Goal: Information Seeking & Learning: Learn about a topic

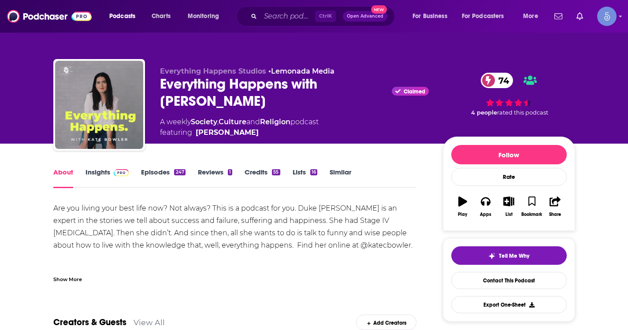
click at [60, 276] on div "Show More" at bounding box center [67, 279] width 29 height 8
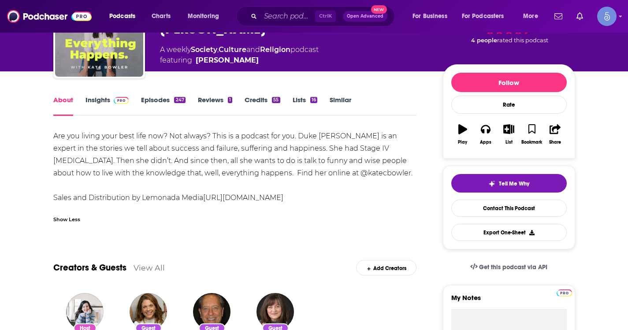
scroll to position [88, 0]
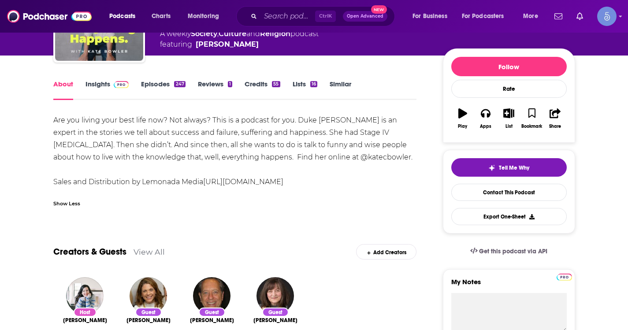
click at [149, 82] on link "Episodes 247" at bounding box center [163, 90] width 44 height 20
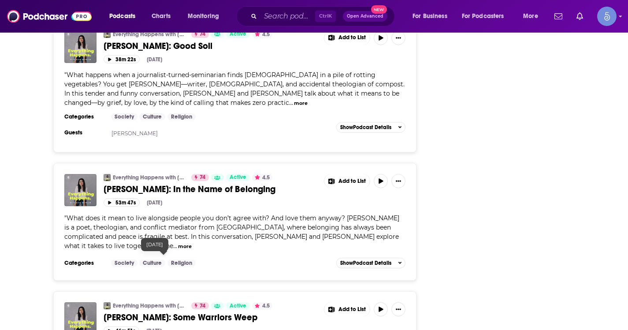
scroll to position [3424, 0]
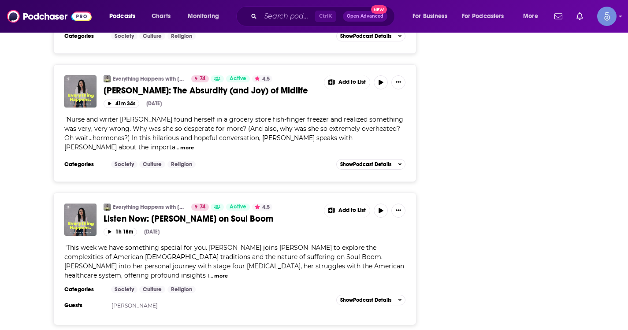
scroll to position [6765, 0]
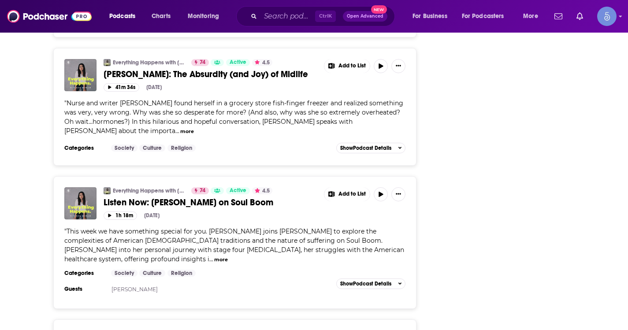
click at [283, 24] on div "Ctrl K Open Advanced New" at bounding box center [315, 16] width 159 height 20
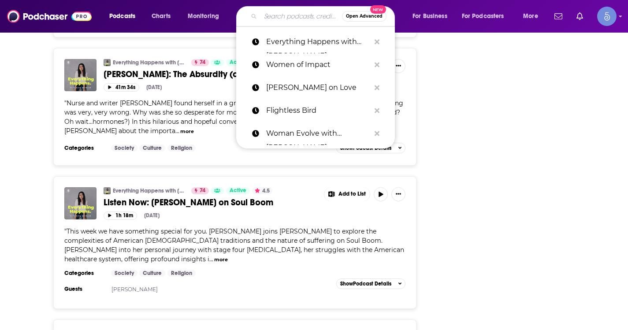
click at [284, 19] on input "Search podcasts, credits, & more..." at bounding box center [302, 16] width 82 height 14
paste input "[PERSON_NAME]"
type input "[PERSON_NAME]"
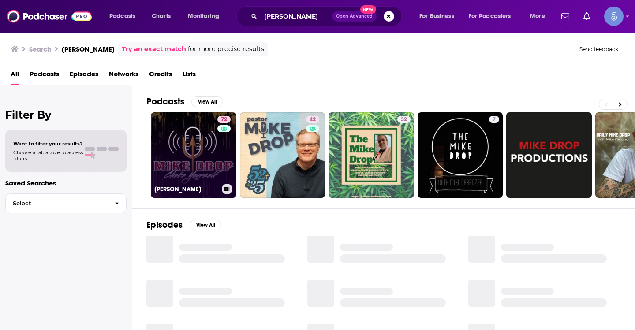
click at [208, 171] on link "72 [PERSON_NAME]" at bounding box center [194, 155] width 86 height 86
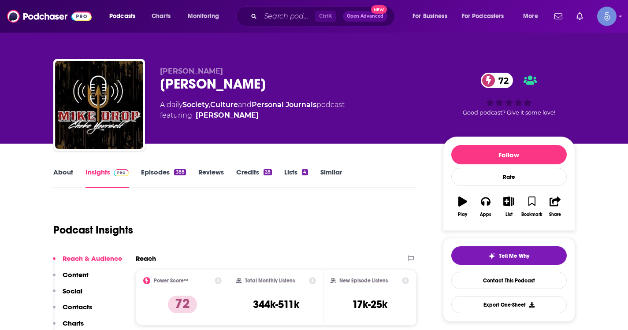
click at [55, 171] on link "About" at bounding box center [63, 178] width 20 height 20
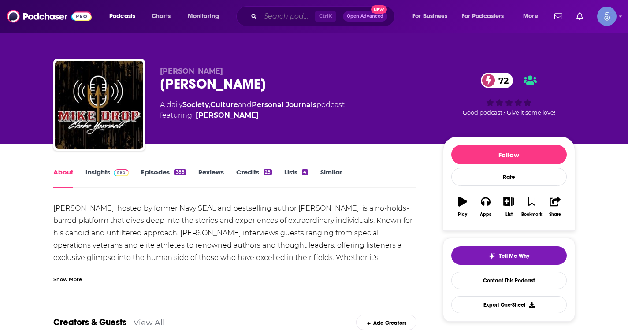
click at [286, 9] on input "Search podcasts, credits, & more..." at bounding box center [288, 16] width 55 height 14
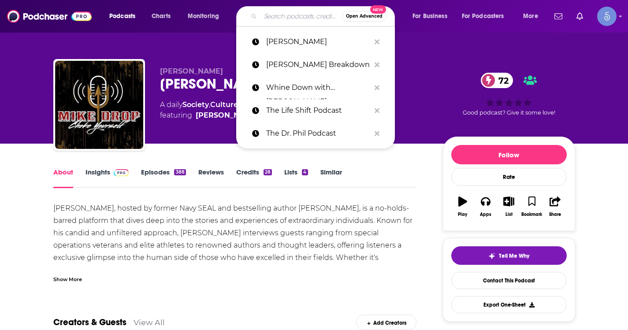
paste input "Eat Your Crust"
type input "Eat Your Crust"
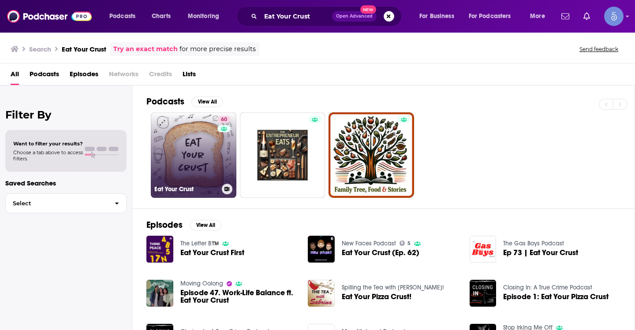
click at [198, 167] on link "60 Eat Your Crust" at bounding box center [194, 155] width 86 height 86
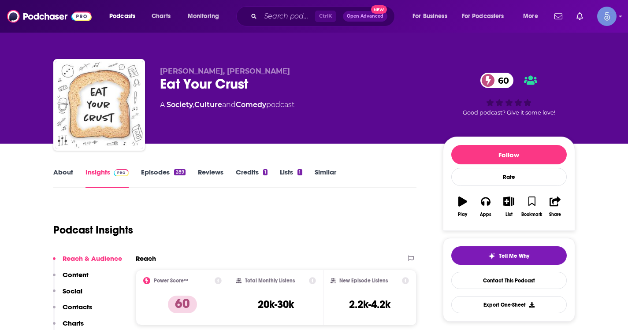
click at [67, 178] on link "About" at bounding box center [63, 178] width 20 height 20
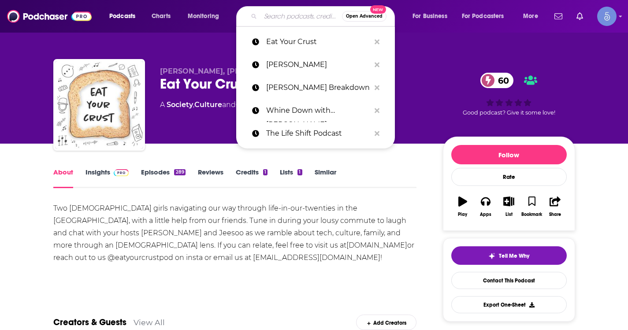
click at [295, 16] on input "Search podcasts, credits, & more..." at bounding box center [302, 16] width 82 height 14
paste input "How To Fail With [PERSON_NAME]"
type input "How To Fail With [PERSON_NAME]"
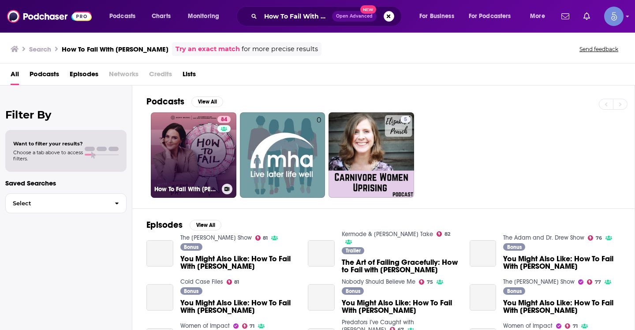
click at [227, 151] on div "84" at bounding box center [224, 150] width 15 height 68
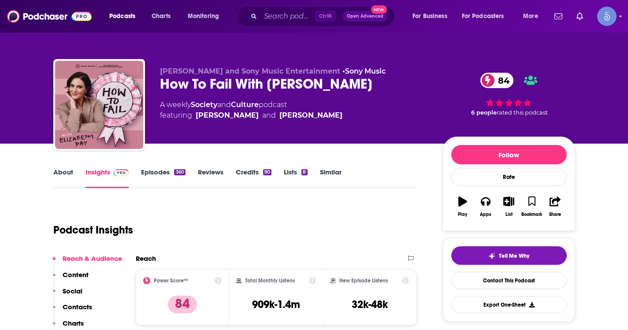
click at [54, 175] on link "About" at bounding box center [63, 178] width 20 height 20
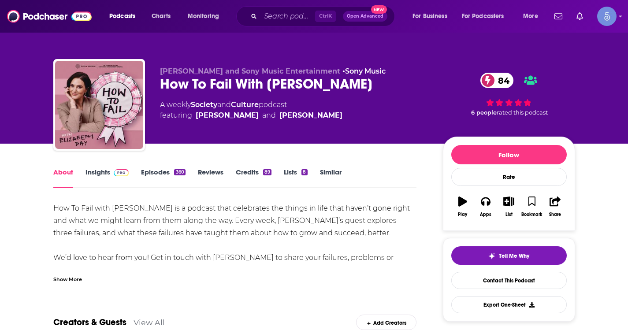
click at [71, 279] on div "Show More" at bounding box center [67, 279] width 29 height 8
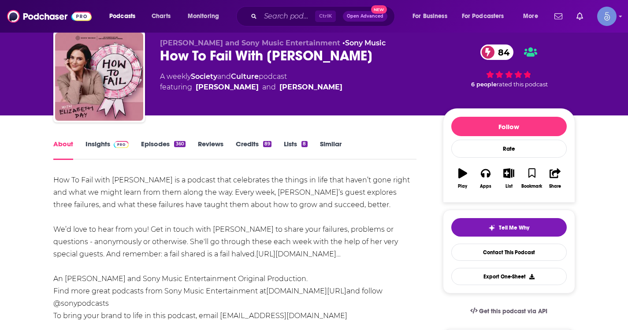
scroll to position [44, 0]
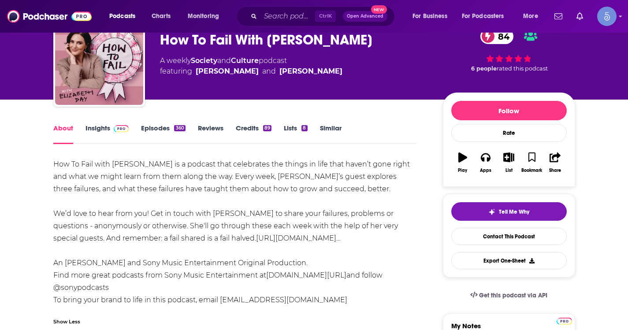
click at [149, 125] on link "Episodes 360" at bounding box center [163, 134] width 44 height 20
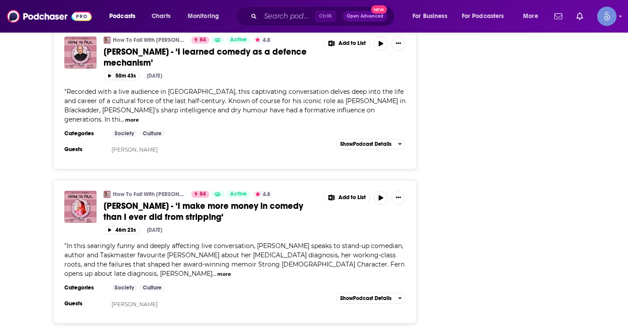
scroll to position [1719, 0]
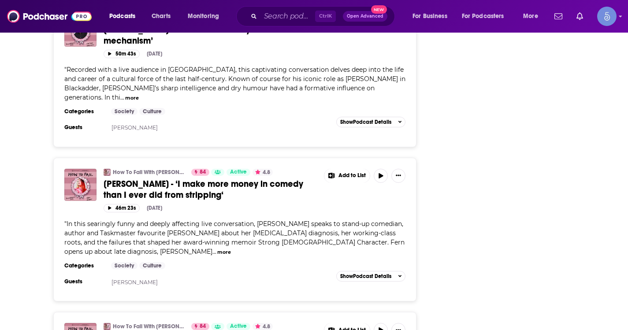
click at [231, 249] on button "more" at bounding box center [224, 252] width 14 height 7
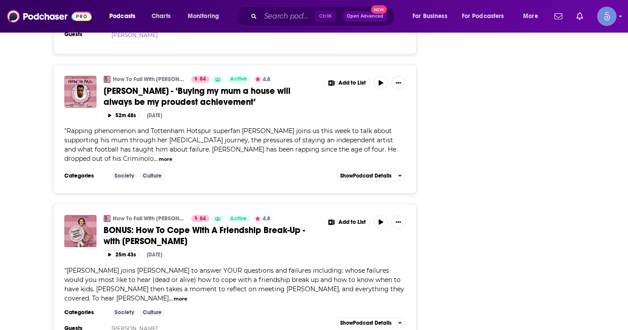
scroll to position [3174, 0]
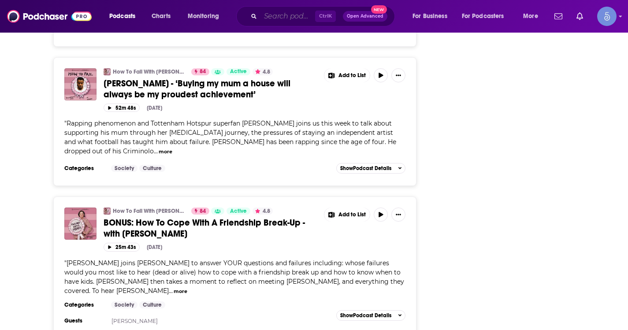
click at [265, 14] on input "Search podcasts, credits, & more..." at bounding box center [288, 16] width 55 height 14
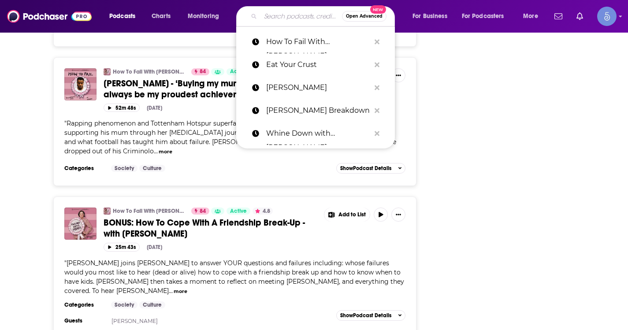
paste input "The [PERSON_NAME] Podcast"
type input "The [PERSON_NAME] Podcast"
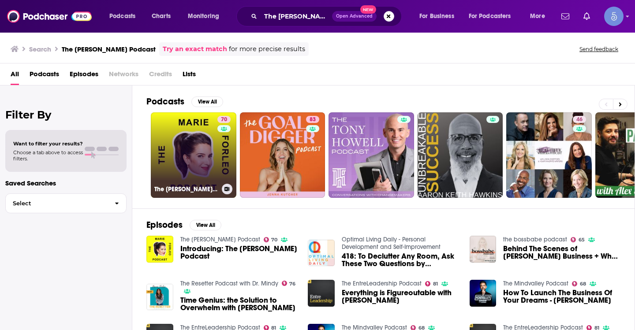
click at [196, 136] on link "70 The [PERSON_NAME] Podcast" at bounding box center [194, 155] width 86 height 86
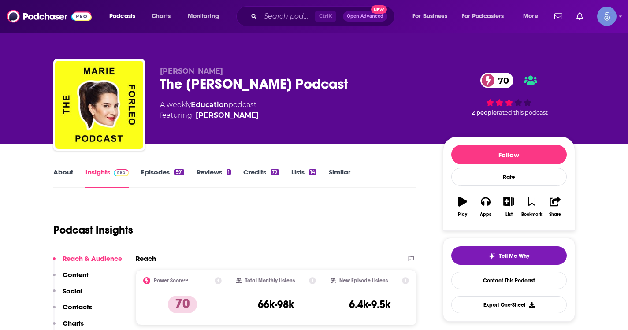
click at [58, 172] on link "About" at bounding box center [63, 178] width 20 height 20
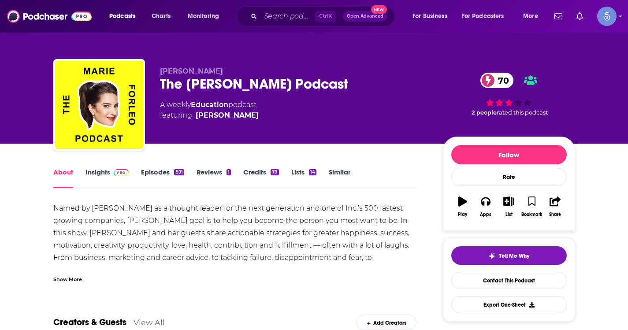
click at [82, 280] on div "Show More" at bounding box center [67, 279] width 29 height 8
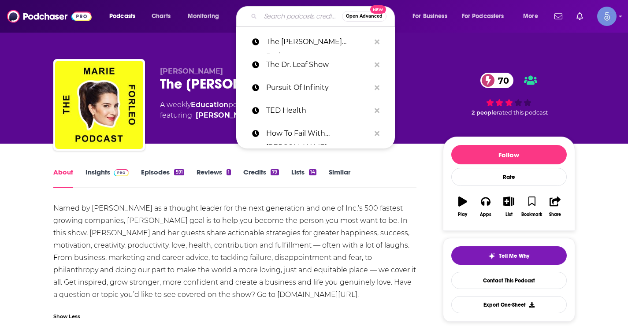
click at [274, 21] on input "Search podcasts, credits, & more..." at bounding box center [302, 16] width 82 height 14
paste input "The Quote of the Day Show | Daily Motivational Talks"
type input "The Quote of the Day Show | Daily Motivational Talks"
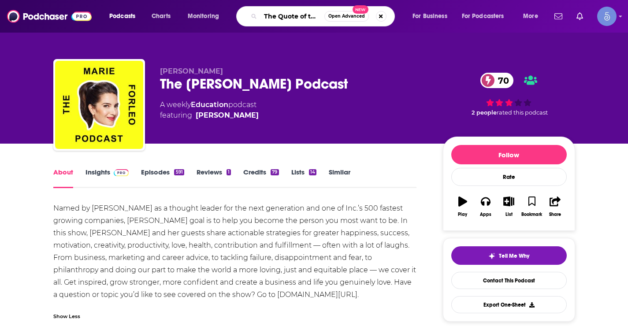
scroll to position [0, 115]
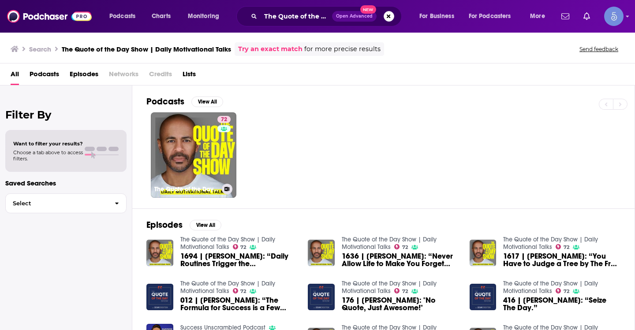
click at [207, 141] on link "72 The Quote of the Day Show | Daily Motivational Talks" at bounding box center [194, 155] width 86 height 86
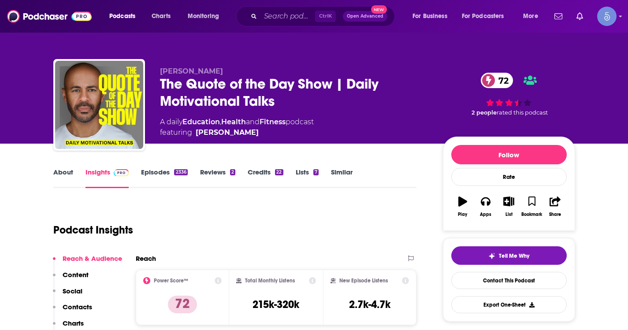
click at [56, 171] on link "About" at bounding box center [63, 178] width 20 height 20
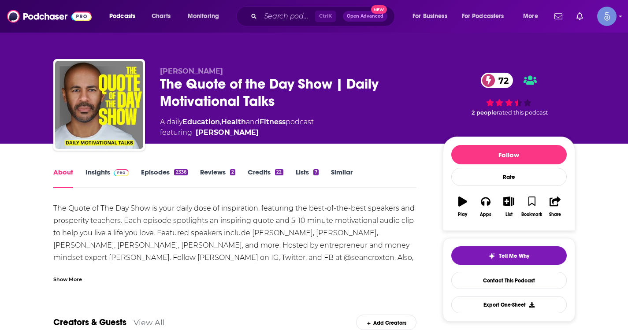
click at [73, 280] on div "Show More" at bounding box center [67, 279] width 29 height 8
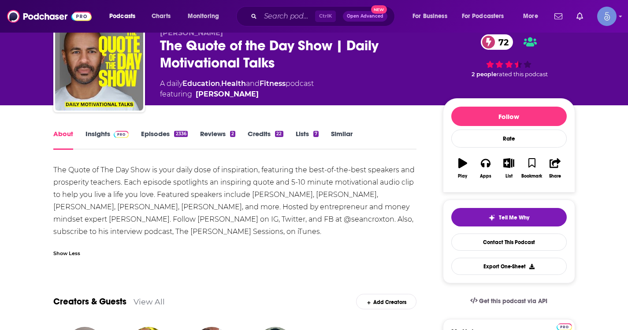
scroll to position [44, 0]
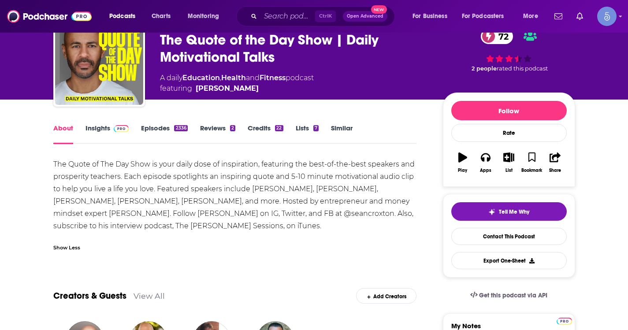
click at [94, 131] on link "Insights" at bounding box center [108, 134] width 44 height 20
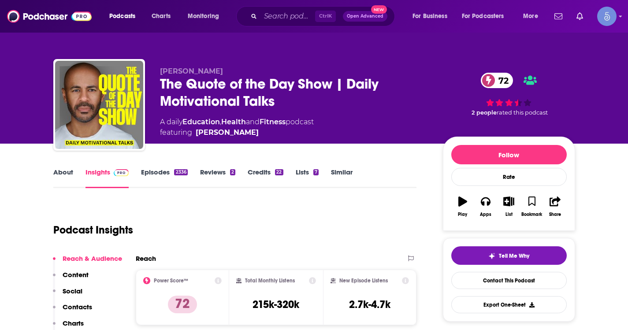
click at [160, 179] on link "Episodes 2336" at bounding box center [164, 178] width 46 height 20
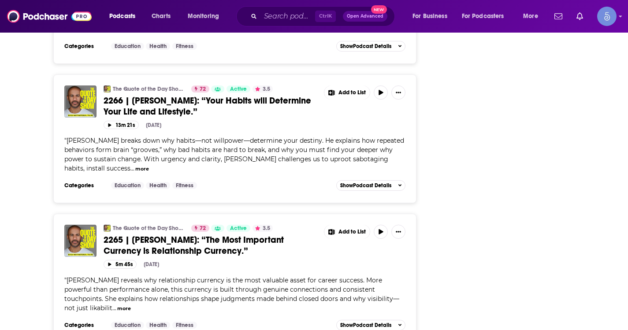
scroll to position [1234, 0]
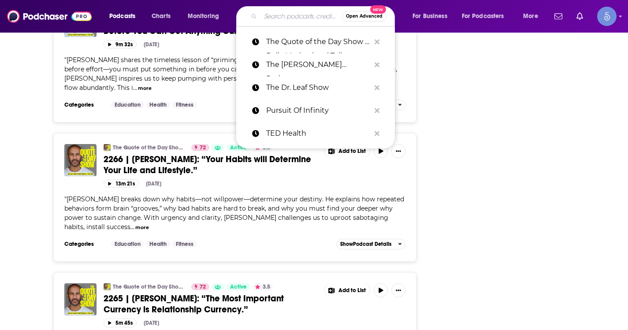
click at [292, 14] on input "Search podcasts, credits, & more..." at bounding box center [302, 16] width 82 height 14
paste input "Darling, Shine!"
type input "Darling, Shine!"
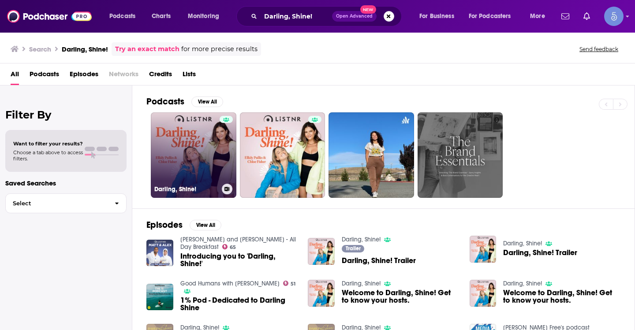
click at [194, 139] on link "Darling, Shine!" at bounding box center [194, 155] width 86 height 86
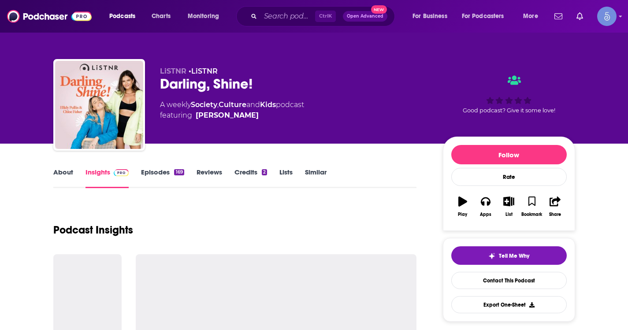
click at [63, 181] on link "About" at bounding box center [63, 178] width 20 height 20
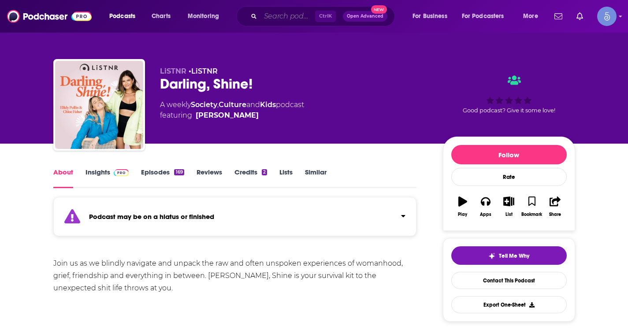
click at [280, 13] on input "Search podcasts, credits, & more..." at bounding box center [288, 16] width 55 height 14
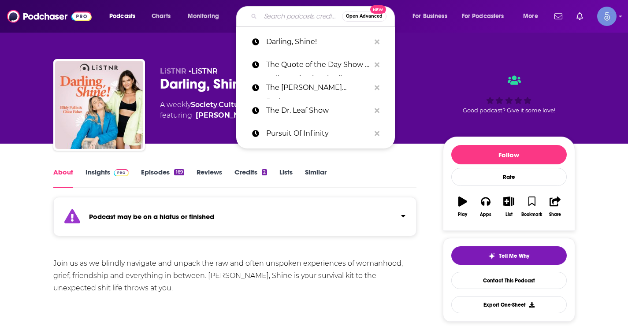
paste input "Let's Be Honest with [PERSON_NAME]"
type input "Let's Be Honest with [PERSON_NAME]"
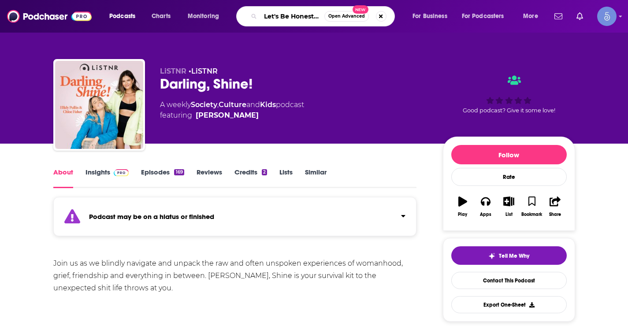
scroll to position [0, 63]
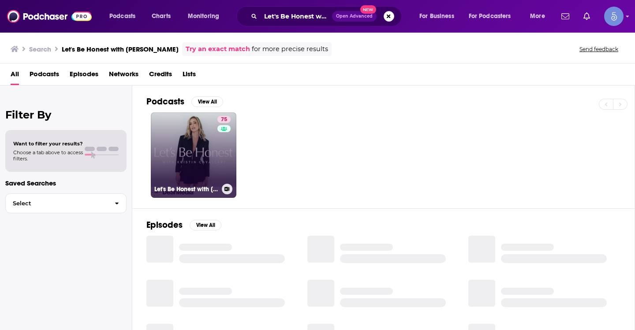
click at [219, 147] on div "75" at bounding box center [224, 150] width 15 height 68
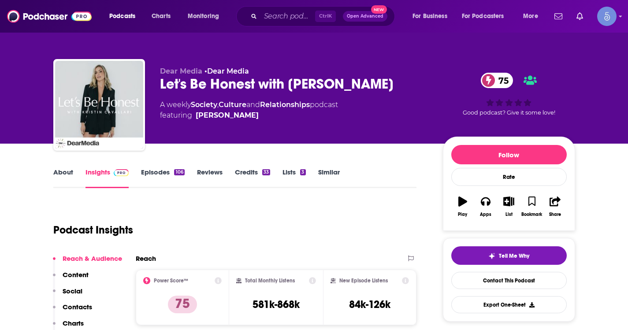
click at [64, 175] on link "About" at bounding box center [63, 178] width 20 height 20
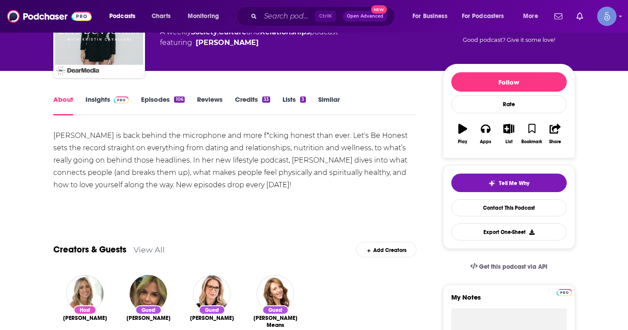
scroll to position [88, 0]
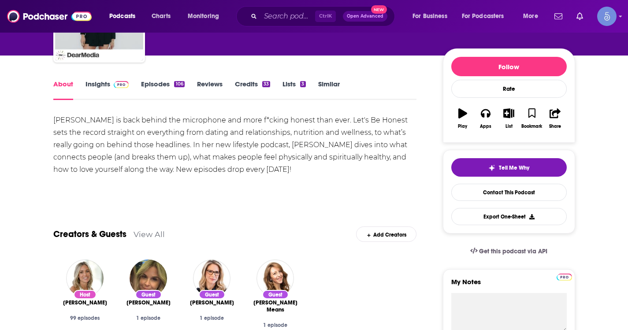
click at [162, 82] on link "Episodes 106" at bounding box center [162, 90] width 43 height 20
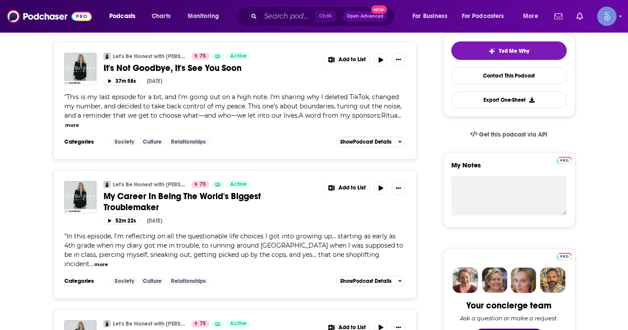
scroll to position [220, 0]
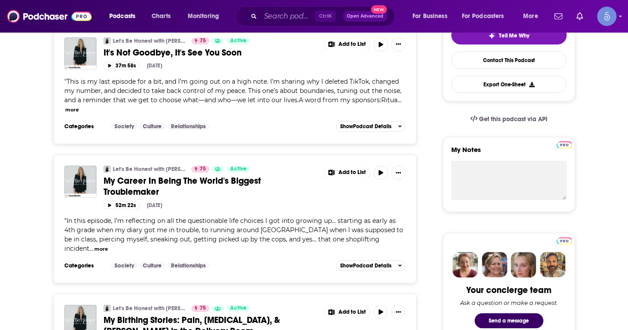
click at [71, 112] on button "more" at bounding box center [72, 109] width 14 height 7
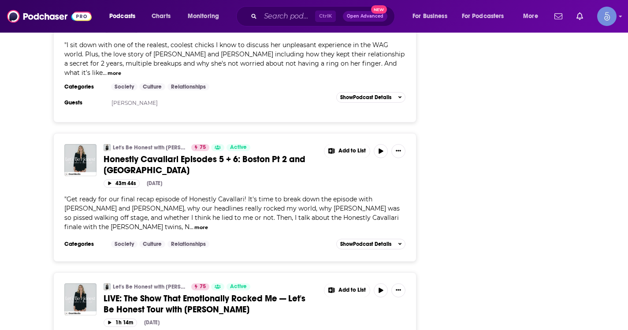
scroll to position [1675, 0]
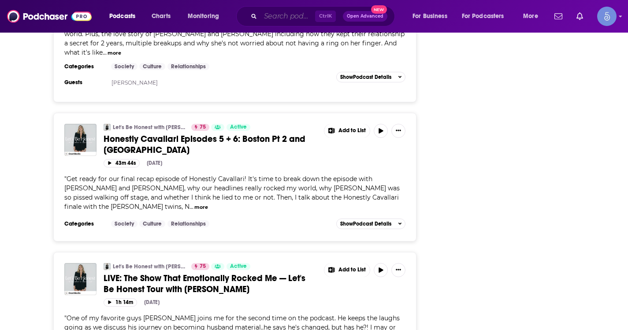
click at [272, 15] on input "Search podcasts, credits, & more..." at bounding box center [288, 16] width 55 height 14
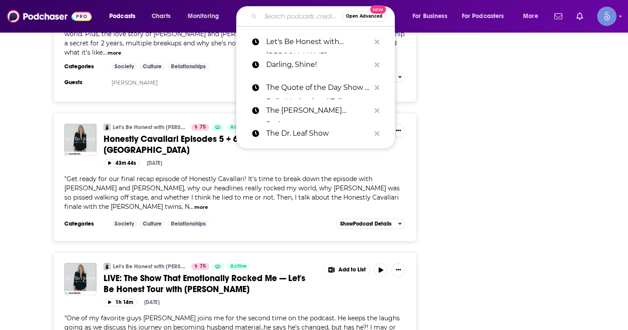
paste input "Unlocked with [PERSON_NAME]"
type input "Unlocked with [PERSON_NAME]"
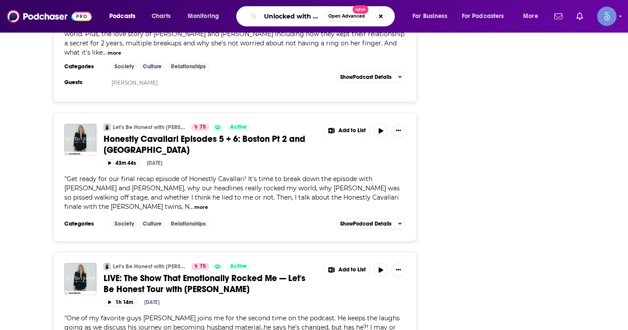
scroll to position [0, 52]
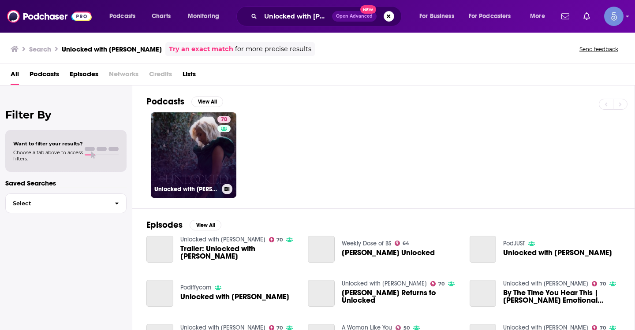
click at [199, 149] on link "70 Unlocked with [PERSON_NAME]" at bounding box center [194, 155] width 86 height 86
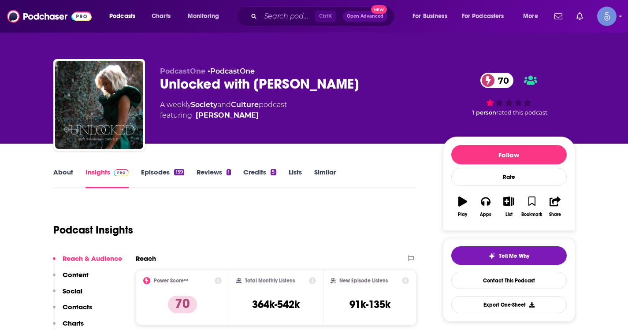
click at [66, 174] on link "About" at bounding box center [63, 178] width 20 height 20
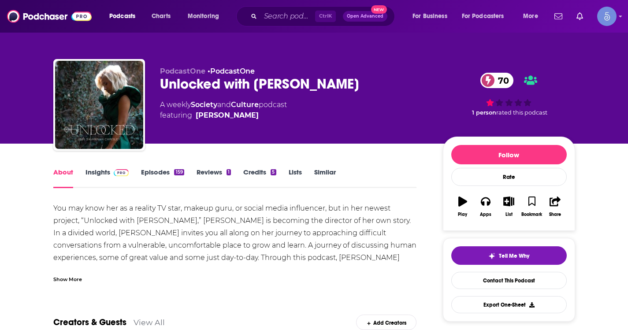
click at [76, 272] on div "Show More" at bounding box center [235, 275] width 364 height 15
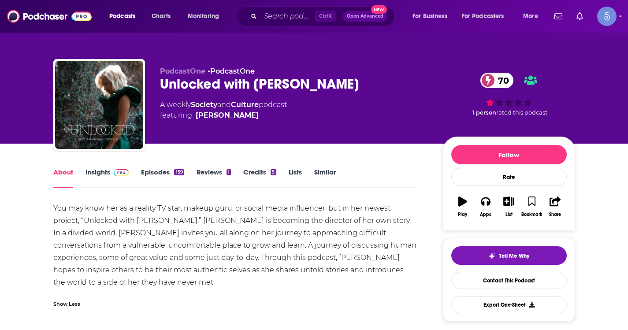
drag, startPoint x: 305, startPoint y: 181, endPoint x: 165, endPoint y: 235, distance: 149.9
click at [165, 235] on div "You may know her as a reality TV star, makeup guru, or social media influencer,…" at bounding box center [235, 245] width 364 height 86
click at [68, 298] on div "Show Less" at bounding box center [235, 300] width 364 height 15
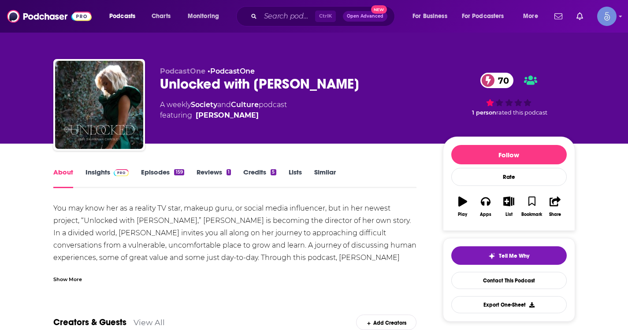
click at [61, 280] on div "Show More" at bounding box center [67, 279] width 29 height 8
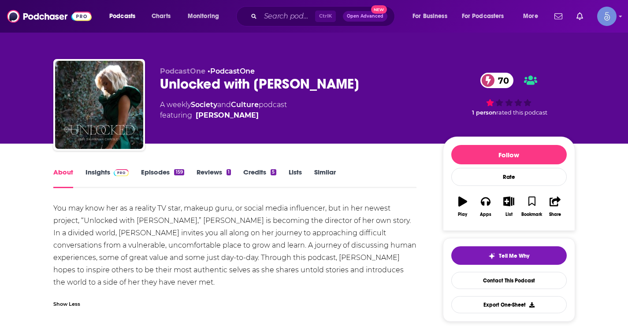
scroll to position [88, 0]
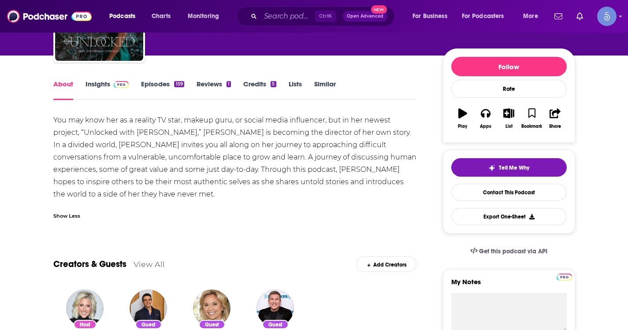
click at [75, 213] on div "Show Less" at bounding box center [66, 215] width 27 height 8
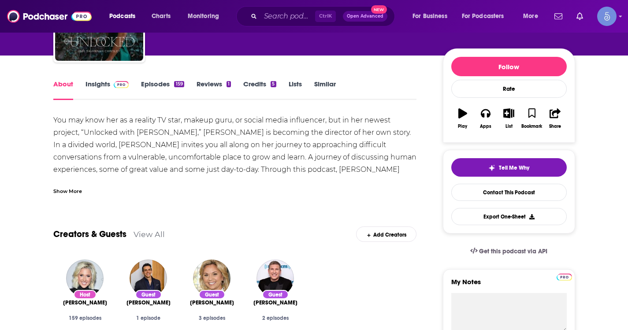
click at [86, 191] on div "Show More" at bounding box center [235, 187] width 364 height 15
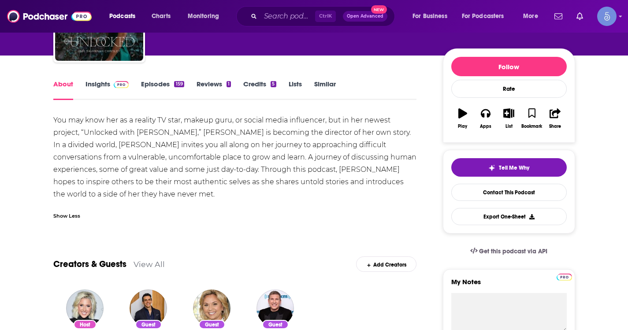
click at [160, 89] on link "Episodes 159" at bounding box center [162, 90] width 43 height 20
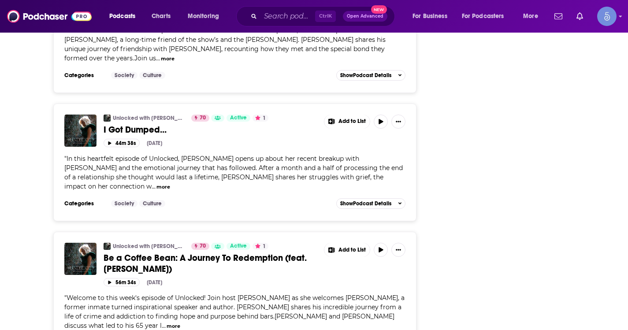
scroll to position [3174, 0]
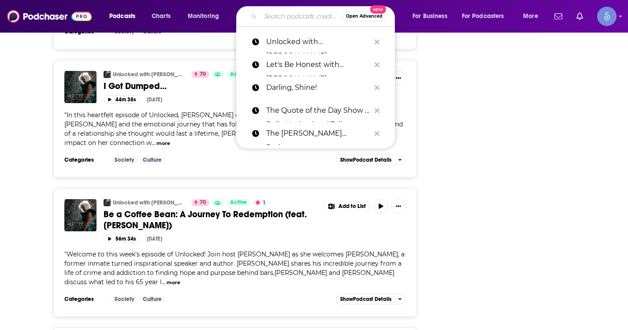
click at [277, 14] on input "Search podcasts, credits, & more..." at bounding box center [302, 16] width 82 height 14
paste input "Unlocked with [PERSON_NAME]"
type input "Unlocked with [PERSON_NAME]"
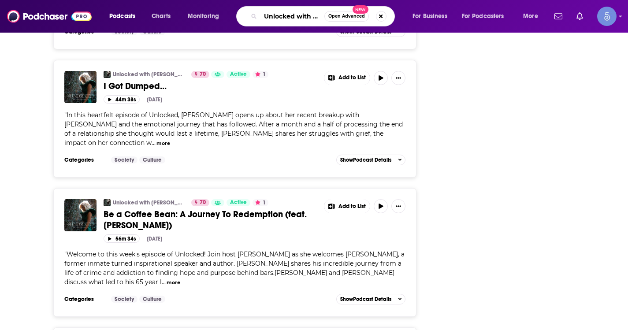
scroll to position [0, 52]
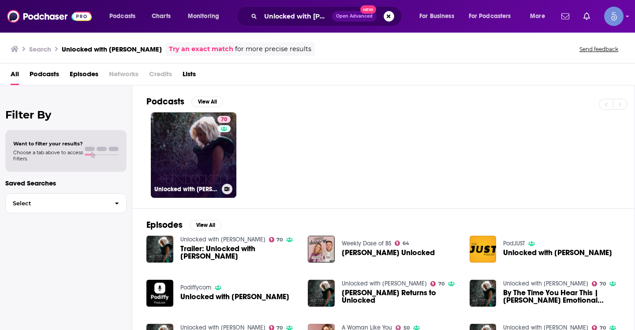
click at [192, 153] on link "70 Unlocked with [PERSON_NAME]" at bounding box center [194, 155] width 86 height 86
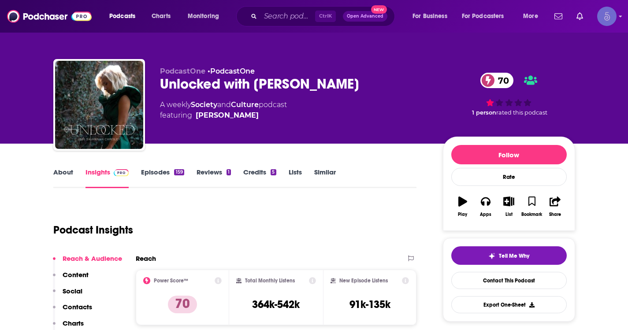
click at [620, 15] on icon "Show profile menu" at bounding box center [621, 16] width 4 height 5
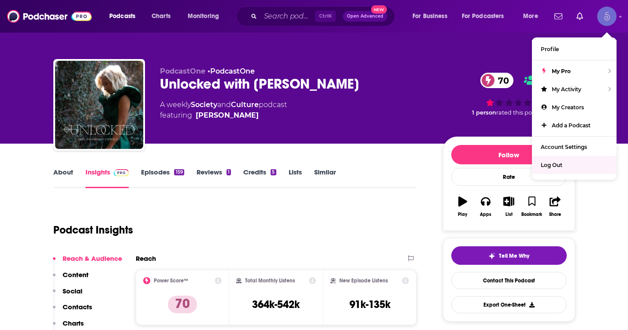
click at [562, 167] on span "Log Out" at bounding box center [552, 165] width 22 height 7
